Goal: Task Accomplishment & Management: Manage account settings

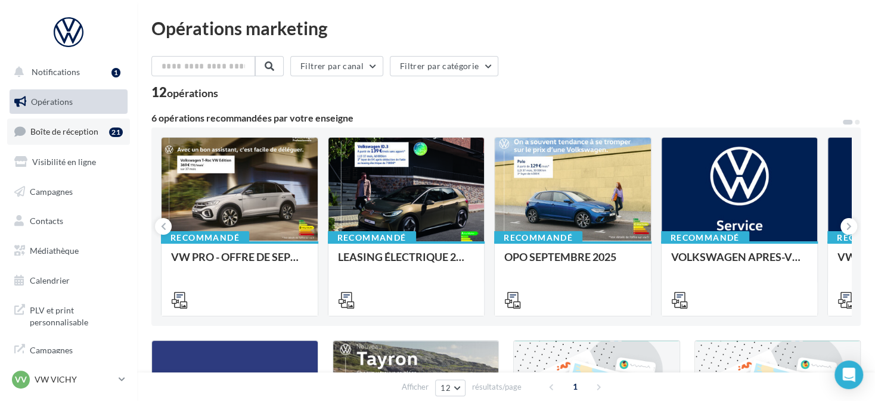
click at [100, 124] on link "Boîte de réception 21" at bounding box center [68, 132] width 123 height 26
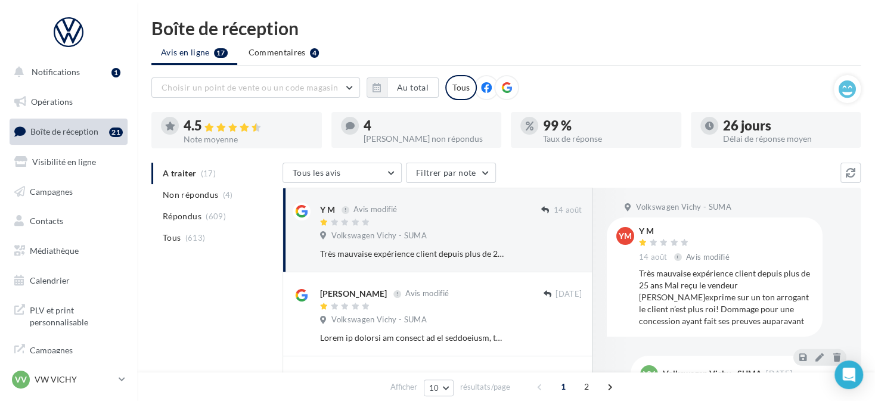
click at [498, 80] on div at bounding box center [506, 87] width 25 height 25
click at [383, 91] on button "button" at bounding box center [377, 87] width 20 height 20
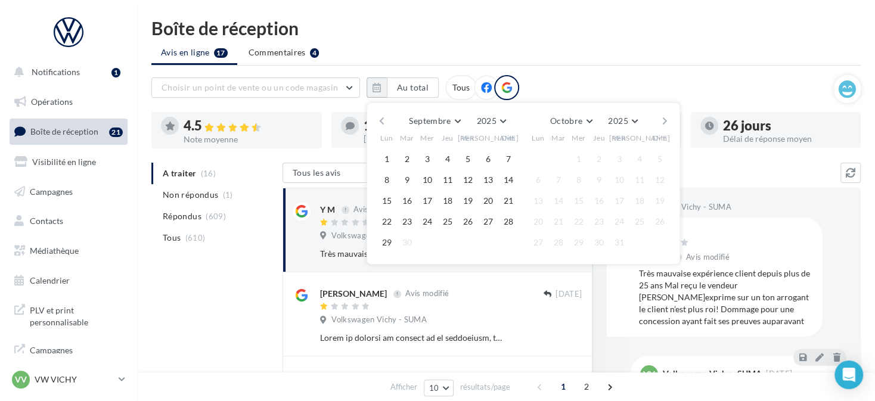
click at [385, 116] on button "button" at bounding box center [382, 121] width 10 height 17
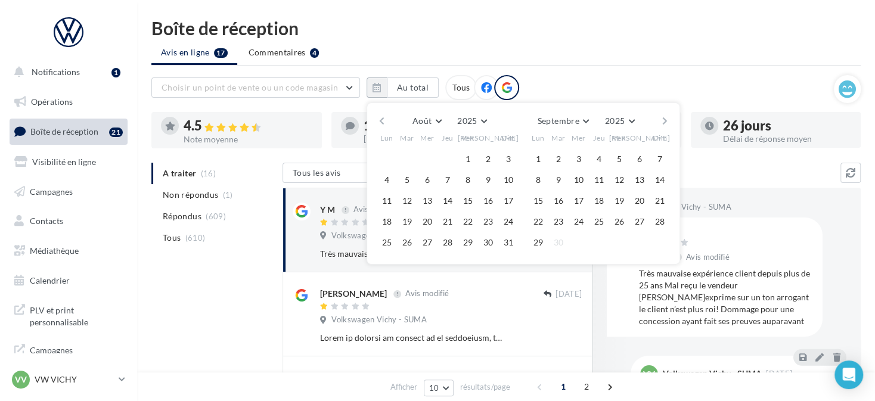
click at [382, 116] on button "button" at bounding box center [382, 121] width 10 height 17
click at [407, 159] on button "1" at bounding box center [407, 159] width 18 height 18
click at [661, 117] on button "button" at bounding box center [665, 121] width 10 height 17
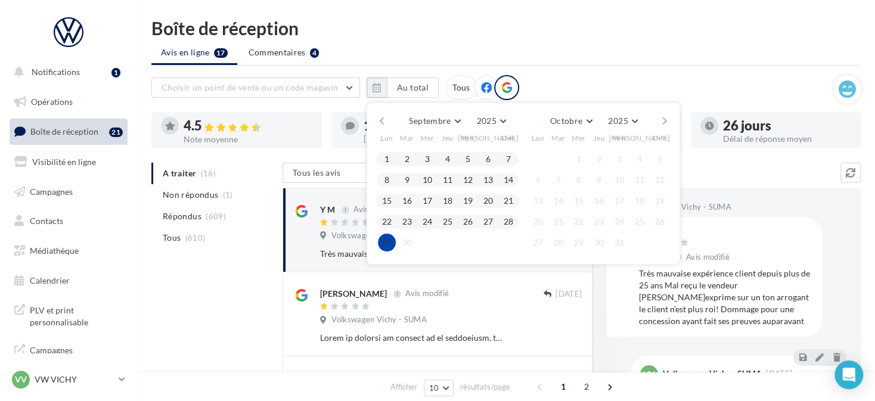
click at [380, 244] on button "29" at bounding box center [387, 243] width 18 height 18
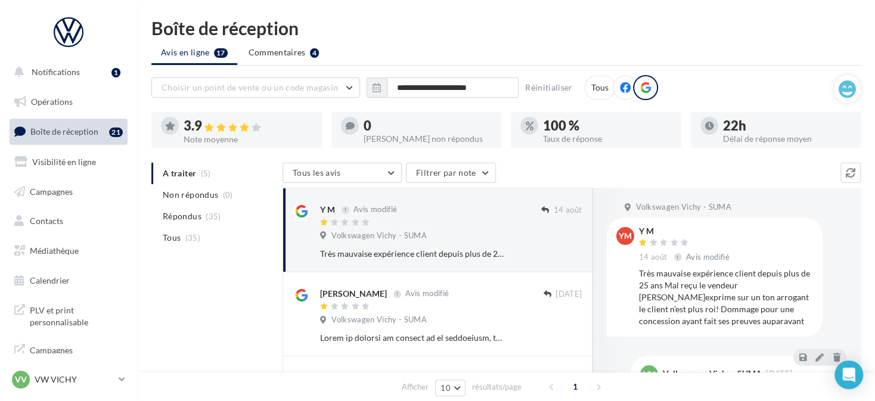
click at [84, 364] on nav "Notifications 1 Opérations Boîte de réception 21 Visibilité en ligne Campagnes …" at bounding box center [68, 200] width 137 height 401
click at [87, 378] on p "VW VICHY" at bounding box center [74, 380] width 79 height 12
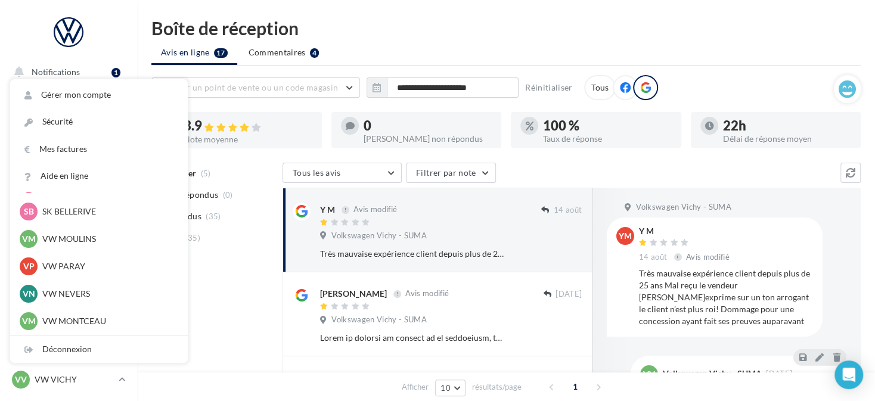
scroll to position [358, 0]
click at [122, 269] on p "VW PARAY" at bounding box center [107, 266] width 131 height 12
